Goal: Task Accomplishment & Management: Manage account settings

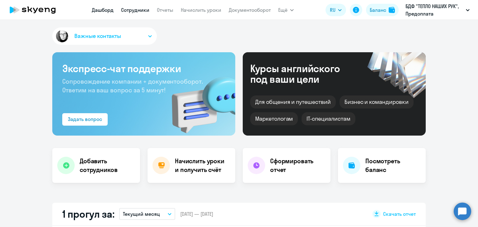
click at [139, 8] on link "Сотрудники" at bounding box center [135, 10] width 28 height 6
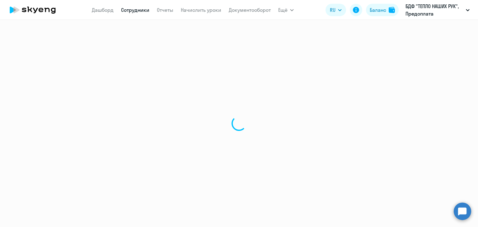
select select "30"
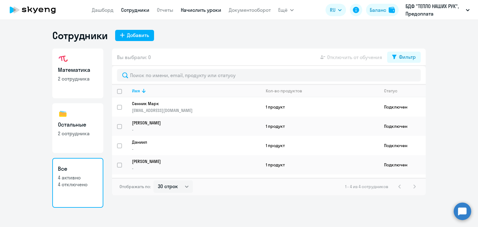
click at [199, 9] on link "Начислить уроки" at bounding box center [201, 10] width 40 height 6
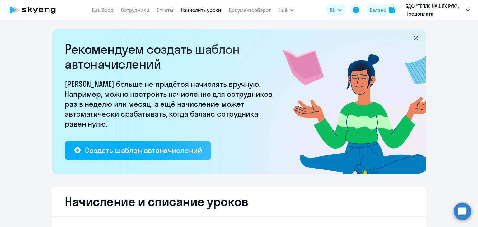
select select "10"
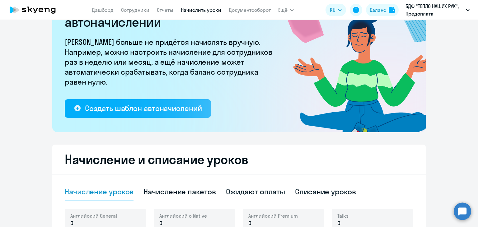
scroll to position [156, 0]
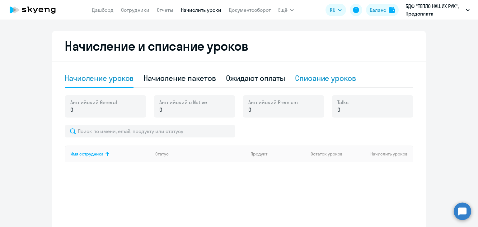
click at [322, 78] on div "Списание уроков" at bounding box center [325, 78] width 61 height 10
select select "10"
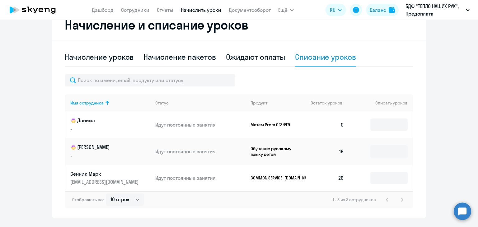
scroll to position [193, 0]
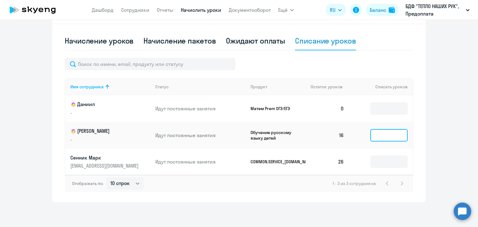
click at [388, 137] on input at bounding box center [388, 135] width 37 height 12
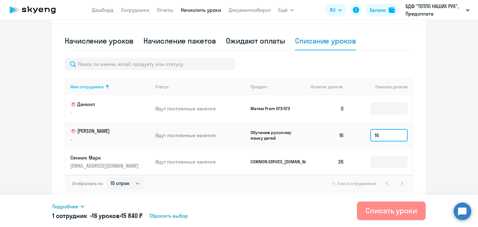
type input "16"
click at [389, 206] on div "Списать уроки" at bounding box center [391, 211] width 51 height 10
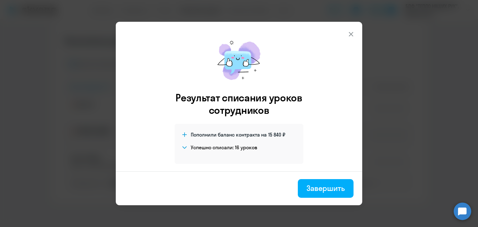
click at [352, 33] on icon at bounding box center [350, 34] width 7 height 7
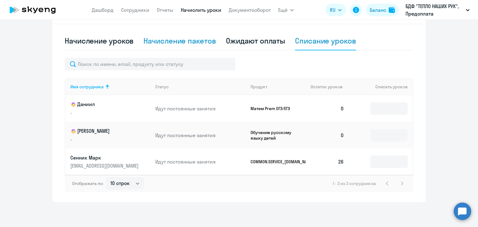
click at [193, 38] on div "Начисление пакетов" at bounding box center [179, 41] width 72 height 10
select select "10"
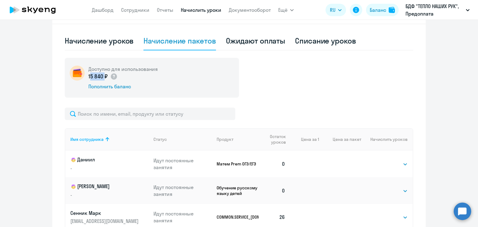
drag, startPoint x: 85, startPoint y: 75, endPoint x: 100, endPoint y: 75, distance: 15.0
click at [100, 75] on div "Доступно для использования 15 840 ₽ Пополнить баланс" at bounding box center [152, 78] width 174 height 40
copy p "15 840"
